Goal: Find specific page/section: Find specific page/section

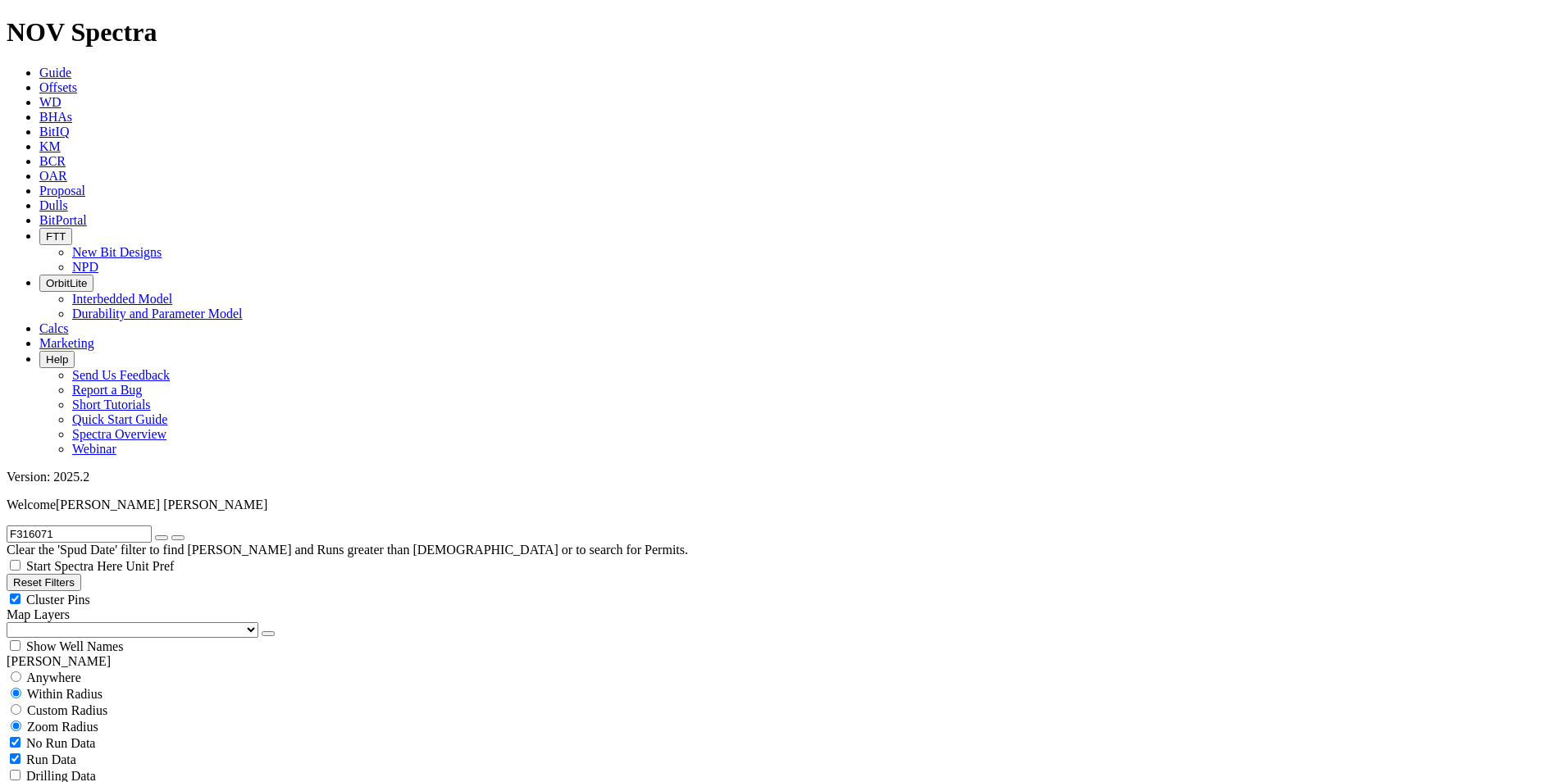
scroll to position [302, 0]
click at [162, 538] on icon "button" at bounding box center [162, 538] width 0 height 0
click at [56, 574] on button "Reset Filters" at bounding box center [44, 582] width 74 height 17
click at [36, 669] on div "Anywhere" at bounding box center [784, 676] width 1555 height 16
radio input "true"
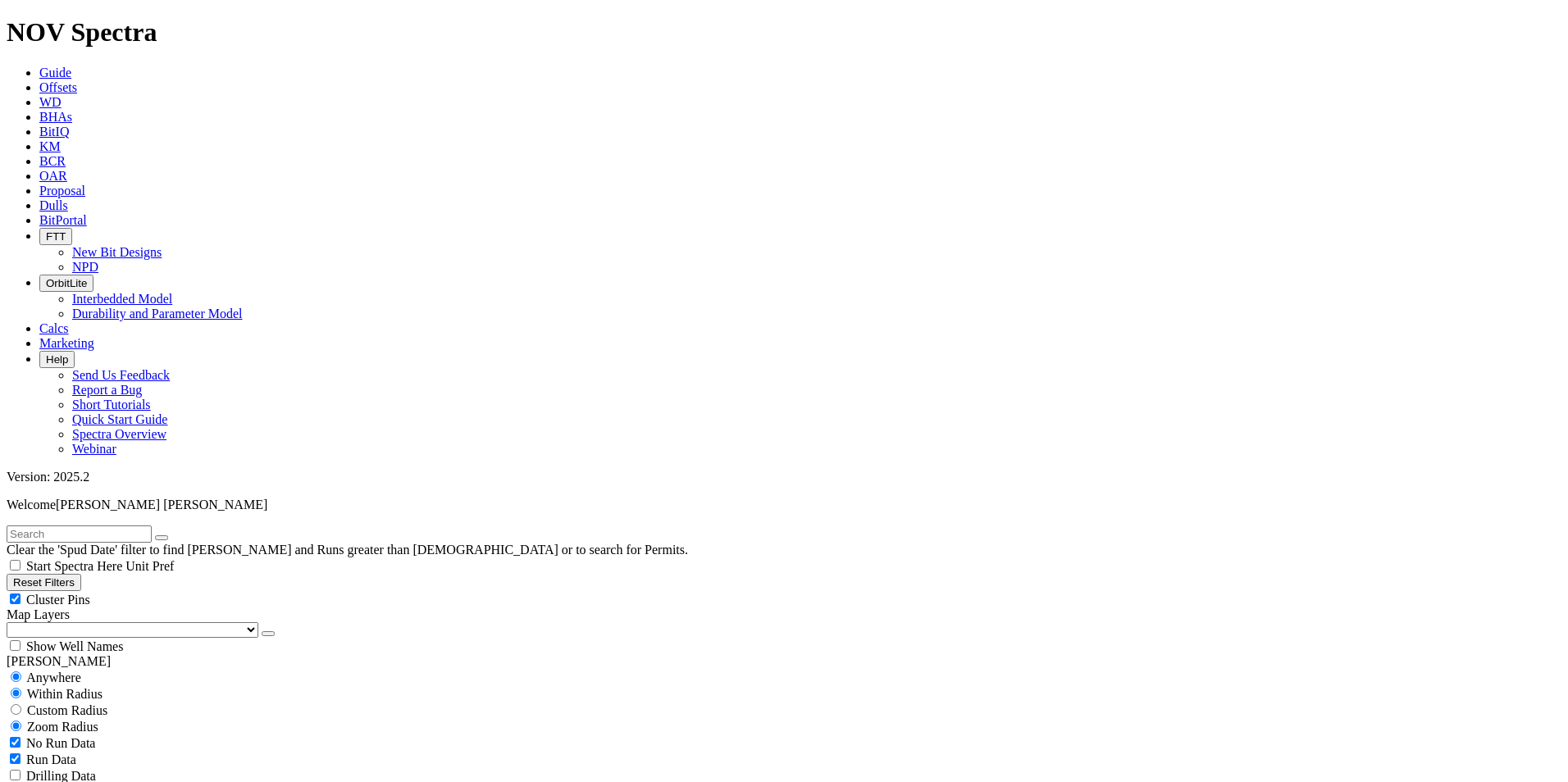
radio input "false"
click at [86, 184] on link "Proposal" at bounding box center [62, 190] width 46 height 14
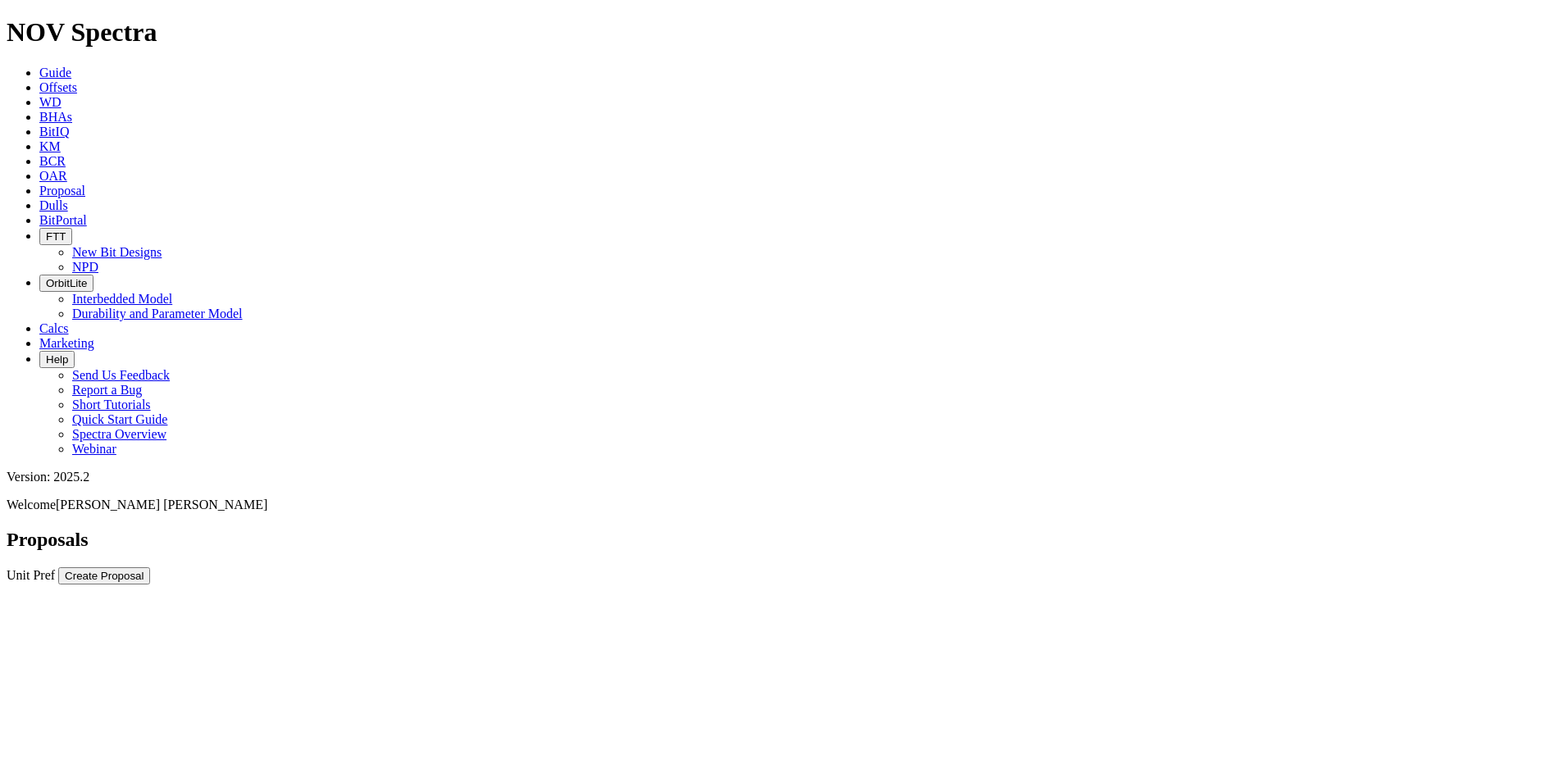
click at [702, 584] on div at bounding box center [784, 584] width 1555 height 0
click at [690, 584] on div at bounding box center [784, 584] width 1555 height 0
click at [69, 199] on link "Dulls" at bounding box center [53, 205] width 29 height 14
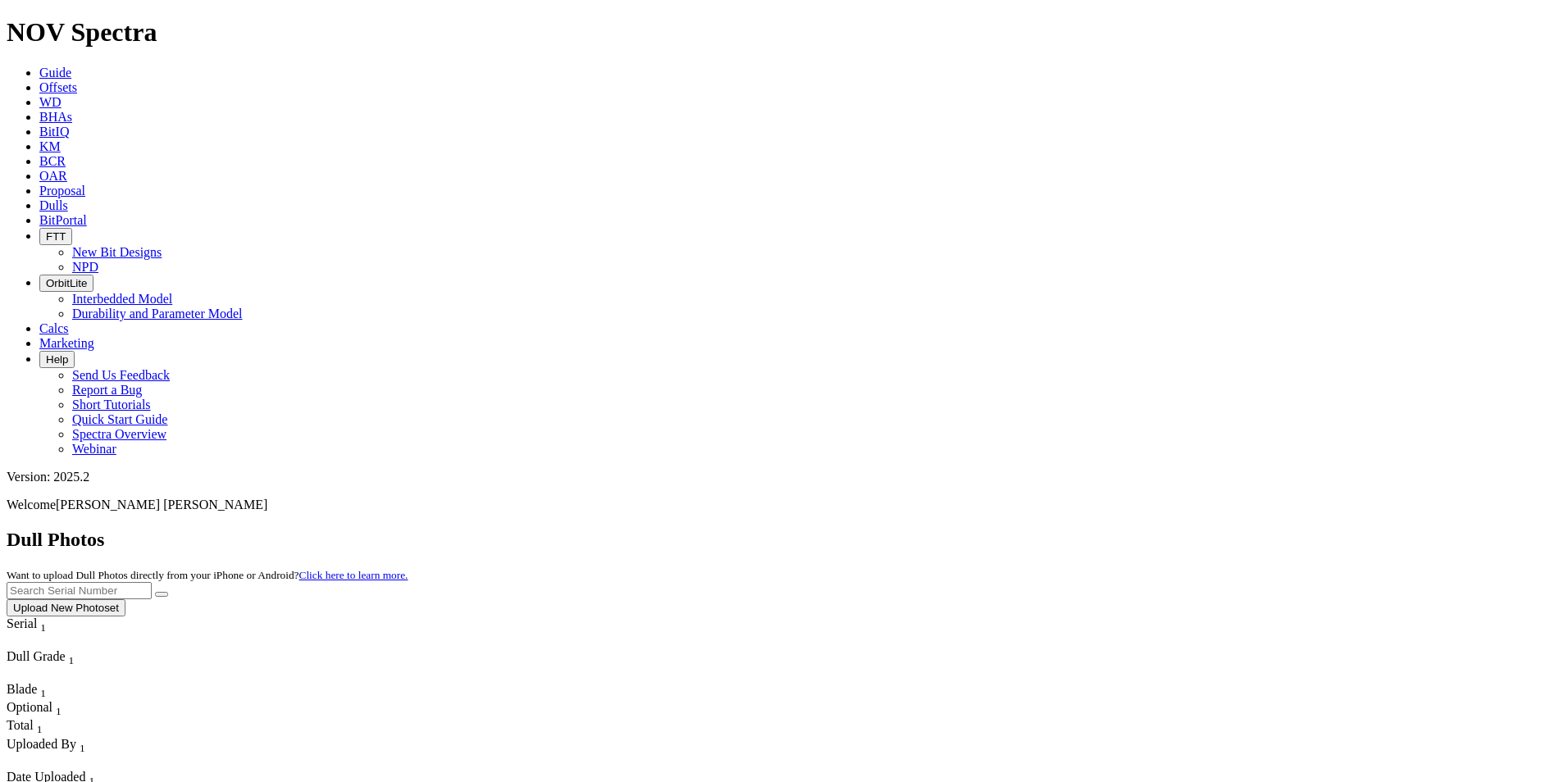
click at [151, 582] on input "text" at bounding box center [79, 591] width 146 height 17
paste input "A319445"
type input "A319445"
click at [162, 595] on icon "submit" at bounding box center [162, 595] width 0 height 0
